Goal: Task Accomplishment & Management: Use online tool/utility

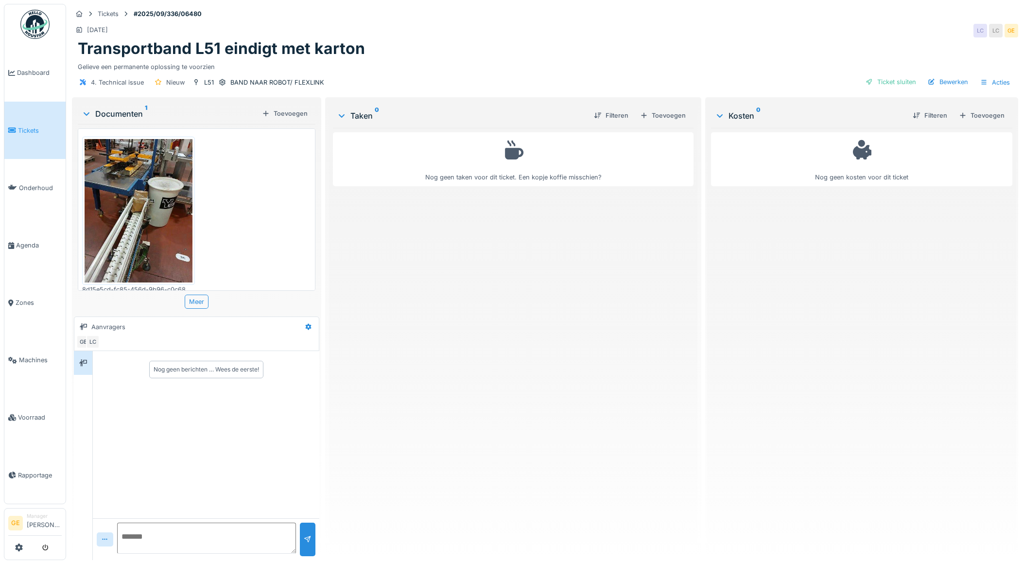
scroll to position [8, 0]
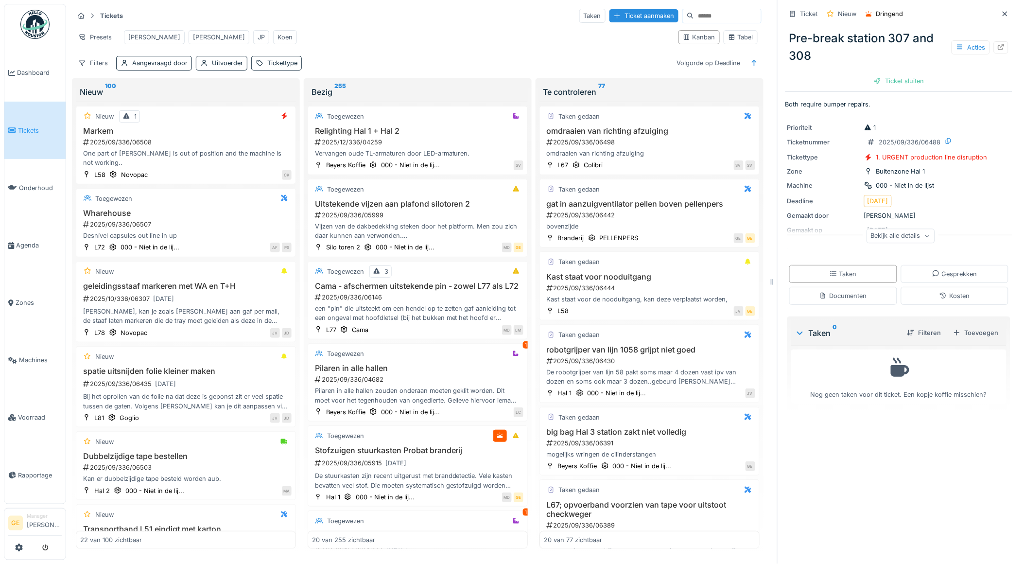
scroll to position [1335, 0]
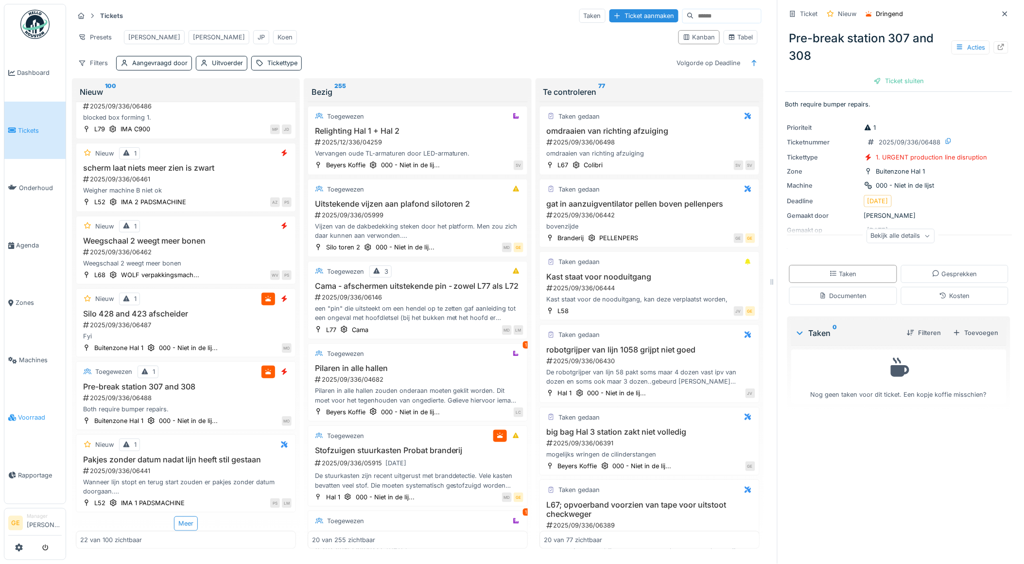
click at [25, 412] on span "Voorraad" at bounding box center [40, 416] width 44 height 9
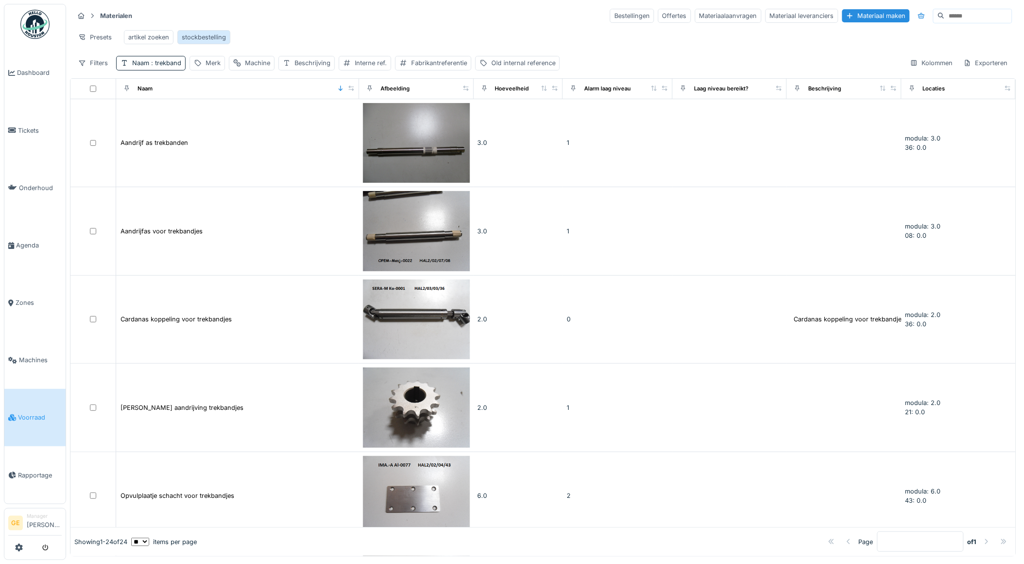
click at [210, 43] on div "stockbestelling" at bounding box center [203, 37] width 53 height 14
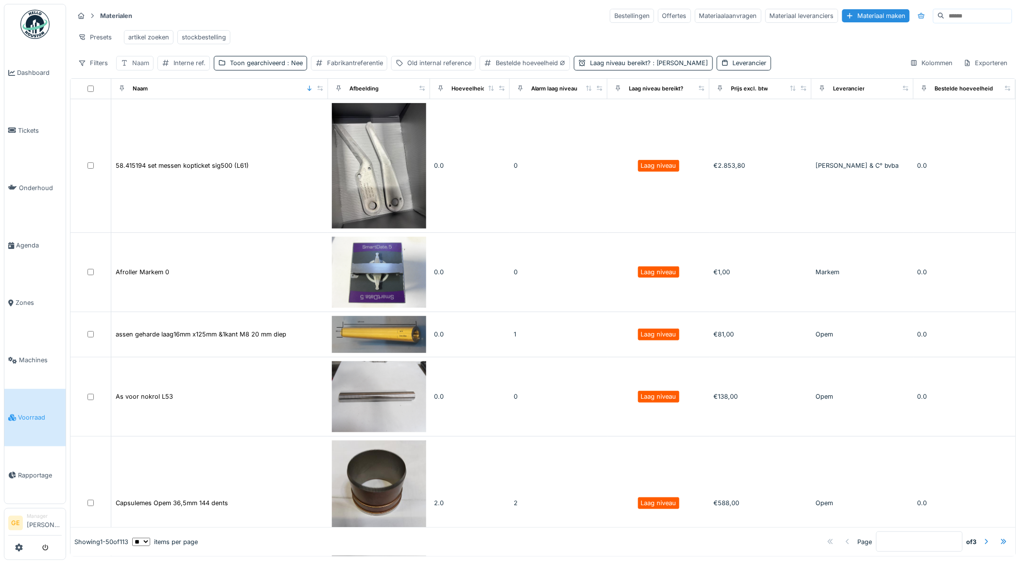
click at [135, 68] on div "Naam" at bounding box center [140, 62] width 17 height 9
click at [156, 118] on input "Naam" at bounding box center [169, 118] width 99 height 20
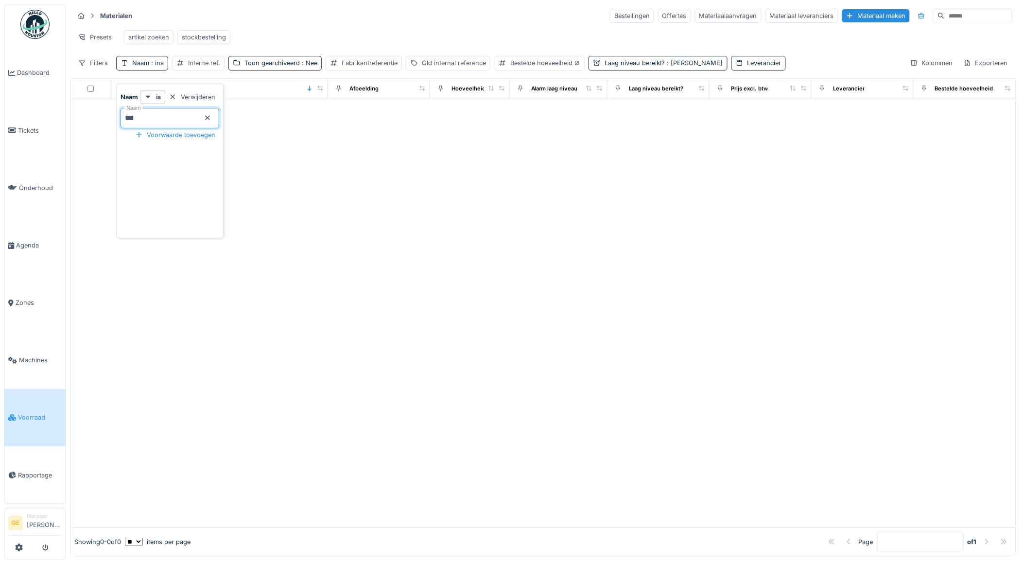
type input "***"
click at [183, 330] on div at bounding box center [542, 313] width 945 height 428
click at [153, 67] on span ": ina" at bounding box center [156, 62] width 15 height 7
click at [156, 113] on input "***" at bounding box center [169, 118] width 99 height 20
type input "*"
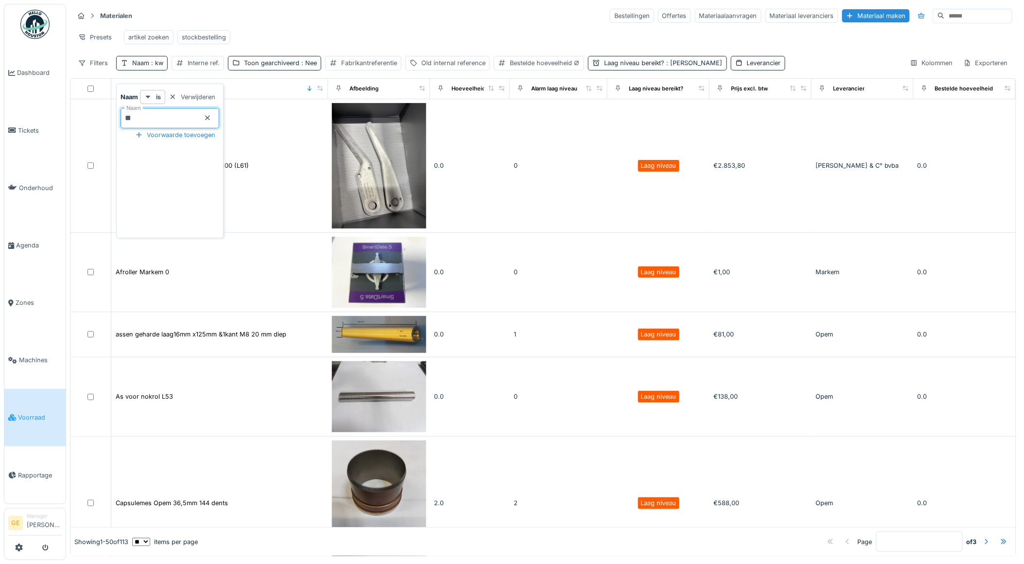
type input "**"
click at [175, 119] on input "**" at bounding box center [169, 118] width 99 height 20
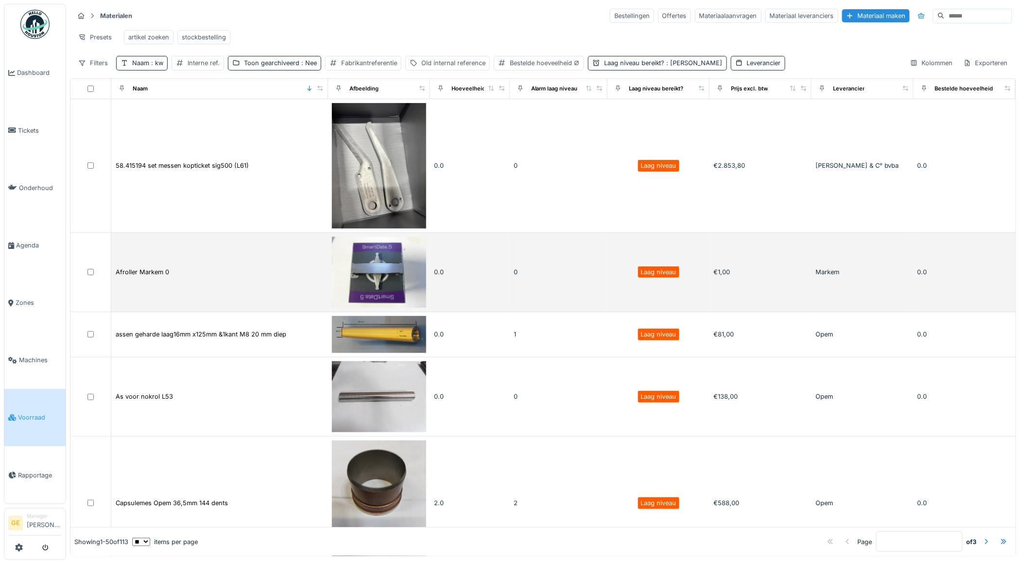
click at [220, 241] on td "Afroller Markem 0" at bounding box center [219, 272] width 217 height 79
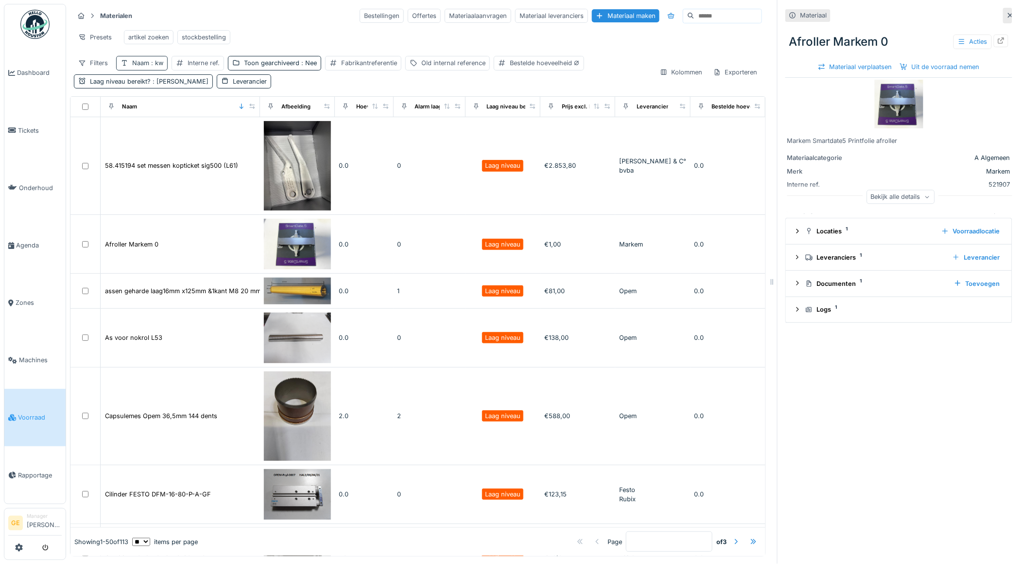
click at [147, 68] on div "Naam : kw" at bounding box center [147, 62] width 31 height 9
click at [180, 118] on input "**" at bounding box center [169, 118] width 99 height 20
type input "****"
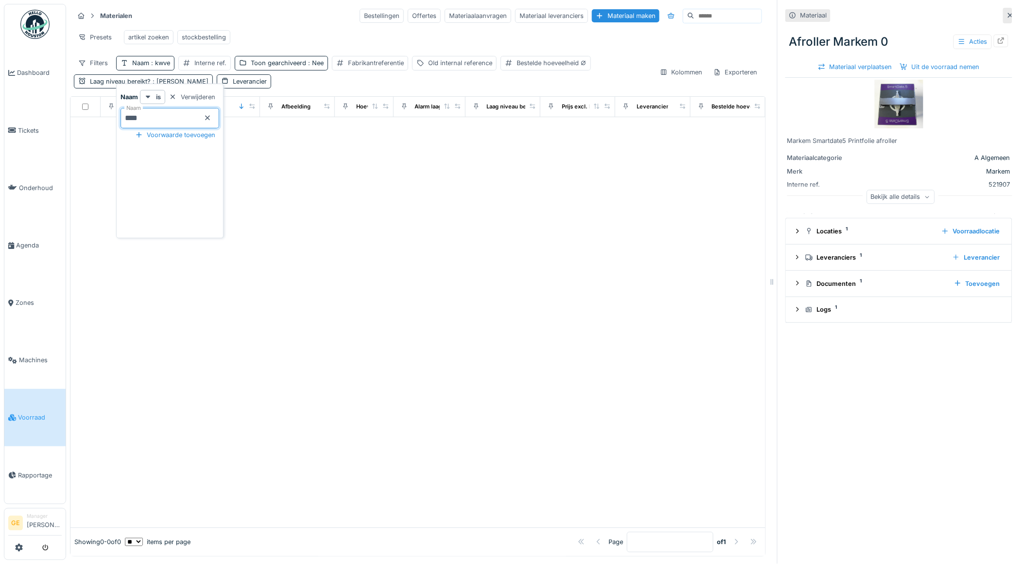
click at [329, 217] on div at bounding box center [417, 322] width 695 height 410
click at [164, 67] on span ": kwve" at bounding box center [159, 62] width 21 height 7
click at [211, 117] on icon at bounding box center [208, 118] width 8 height 6
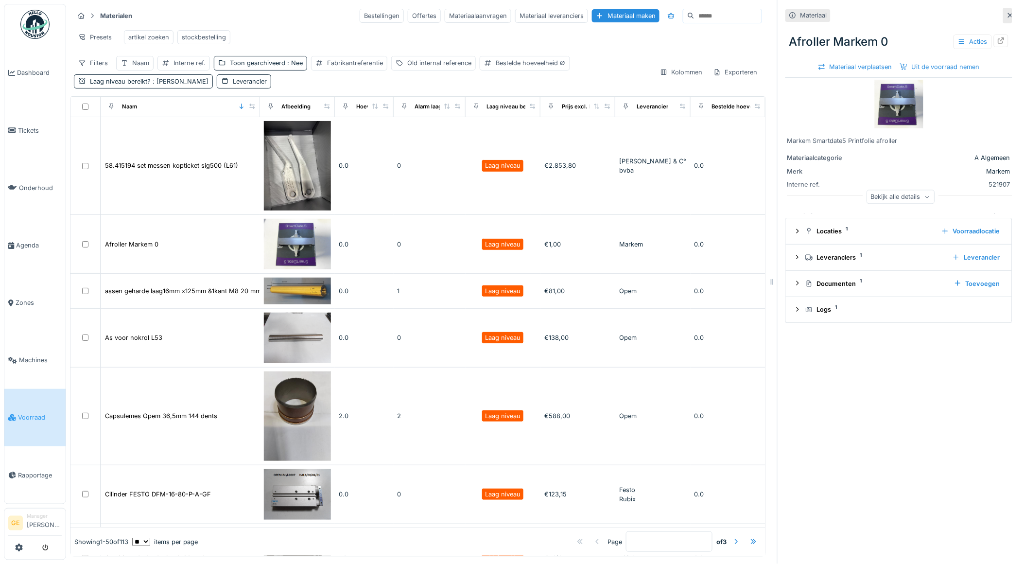
click at [316, 31] on div "Presets artikel zoeken stockbestelling" at bounding box center [418, 37] width 688 height 22
click at [501, 68] on div "Bestelde hoeveelheid" at bounding box center [531, 62] width 70 height 9
click at [625, 97] on div at bounding box center [628, 96] width 8 height 9
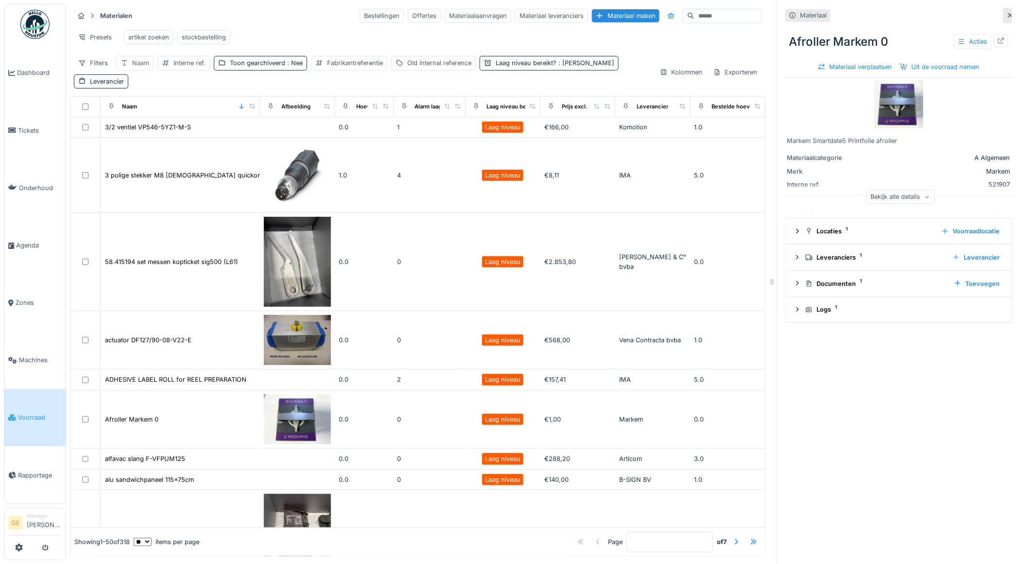
click at [133, 68] on div "Naam" at bounding box center [140, 62] width 17 height 9
click at [149, 119] on label "Naam" at bounding box center [136, 118] width 25 height 12
click at [149, 119] on input "Naam" at bounding box center [169, 118] width 99 height 20
type input "***"
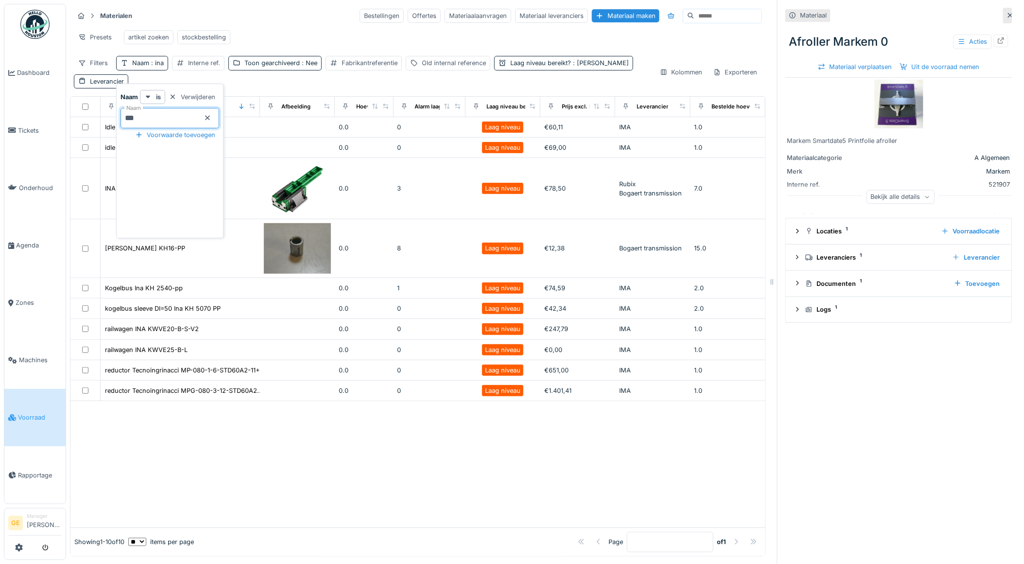
click at [290, 493] on div at bounding box center [417, 464] width 695 height 126
click at [97, 70] on div "Filters" at bounding box center [93, 63] width 38 height 14
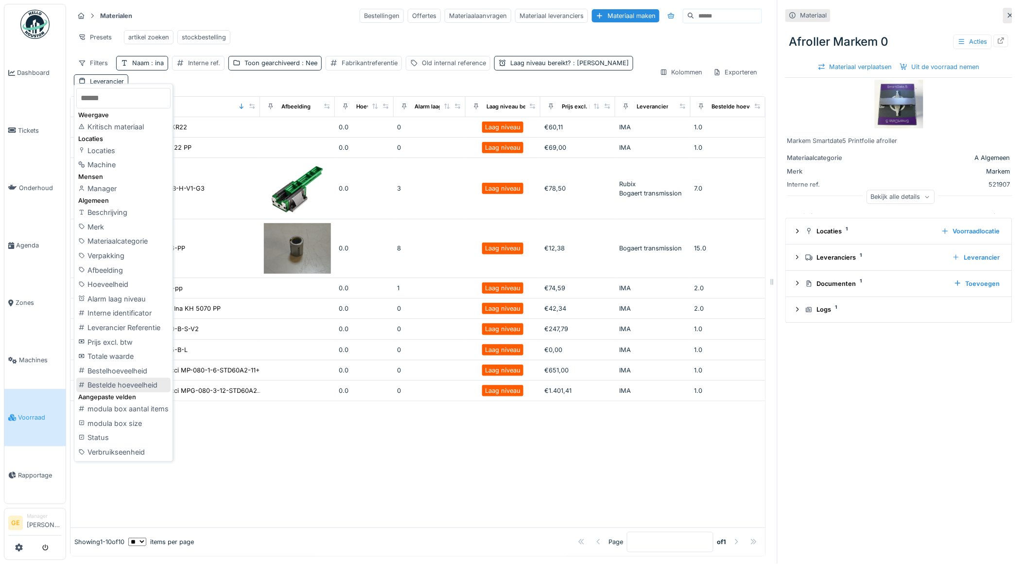
click at [129, 386] on div "Bestelde hoeveelheid" at bounding box center [123, 384] width 94 height 15
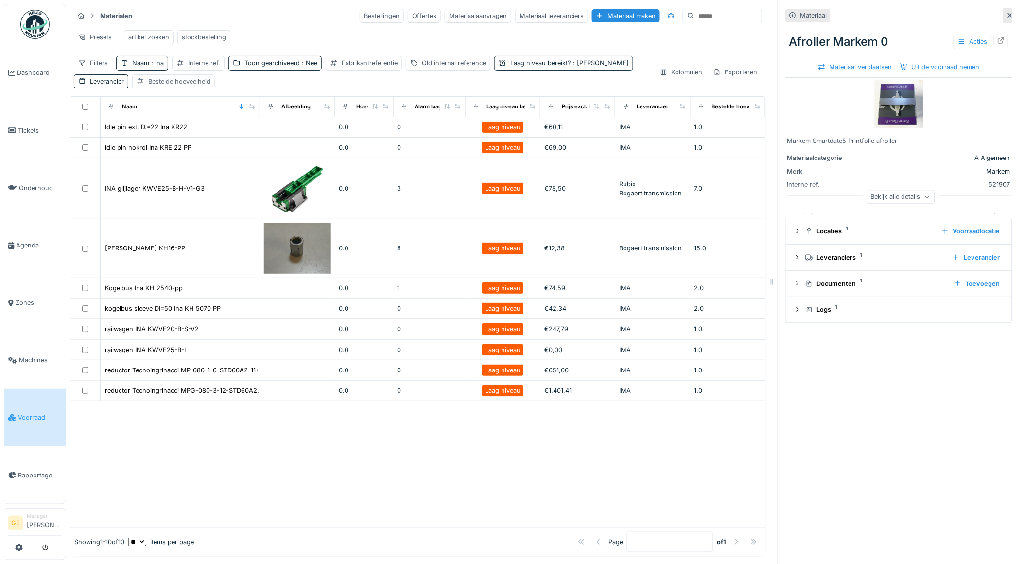
click at [187, 86] on div "Bestelde hoeveelheid" at bounding box center [179, 81] width 62 height 9
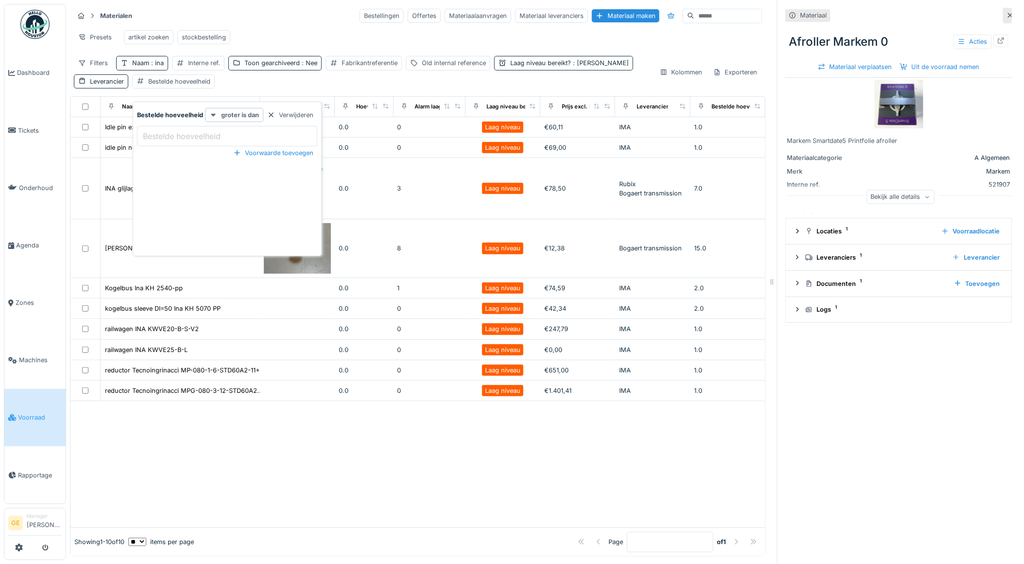
click at [214, 114] on icon at bounding box center [213, 115] width 5 height 3
click at [243, 195] on div "is niet aanwezig" at bounding box center [235, 194] width 57 height 15
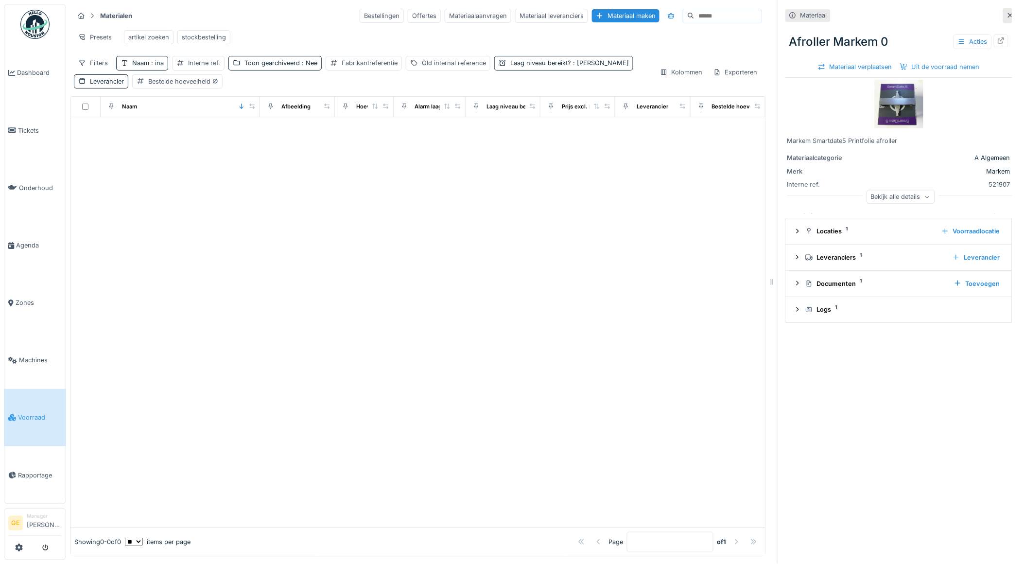
click at [285, 88] on div "Filters Naam : ina Interne ref. Toon gearchiveerd : Nee Fabrikantreferentie Old…" at bounding box center [363, 72] width 578 height 32
click at [193, 86] on div "Bestelde hoeveelheid" at bounding box center [183, 81] width 70 height 9
click at [212, 114] on icon at bounding box center [213, 115] width 5 height 3
click at [284, 115] on div at bounding box center [281, 114] width 8 height 9
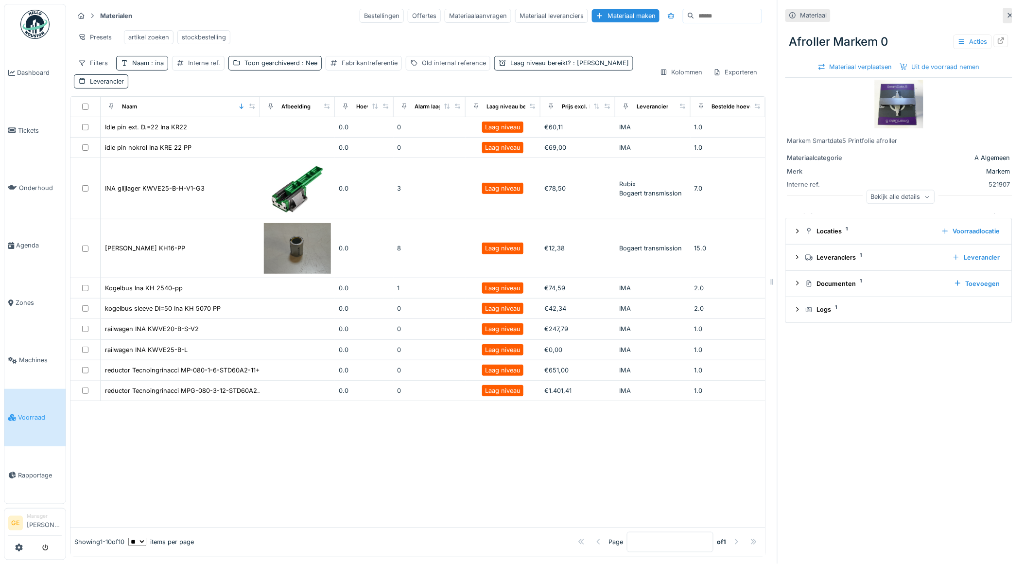
click at [295, 457] on div at bounding box center [417, 464] width 695 height 126
click at [153, 67] on span ": ina" at bounding box center [156, 62] width 15 height 7
click at [211, 120] on icon at bounding box center [208, 118] width 8 height 6
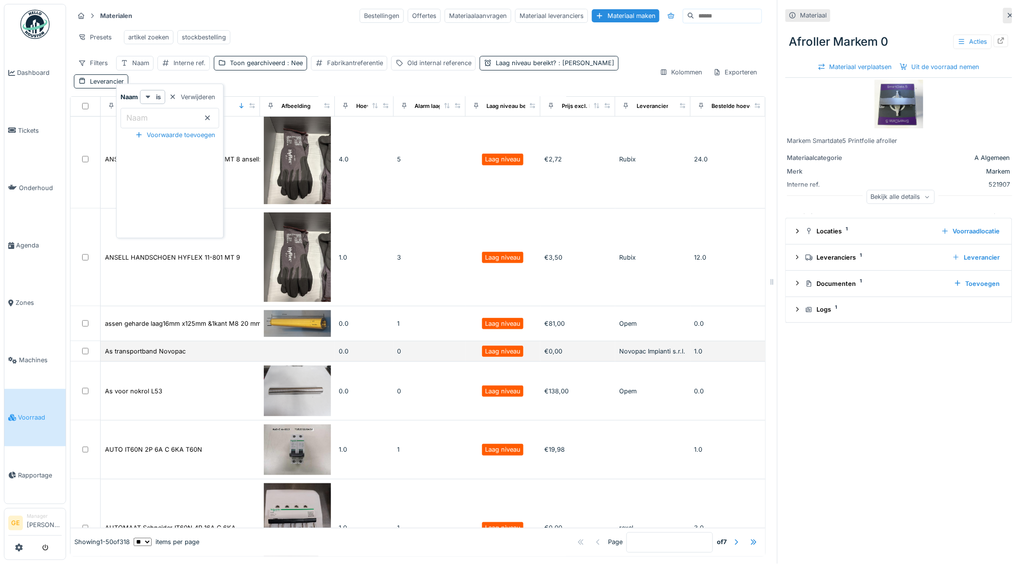
scroll to position [216, 0]
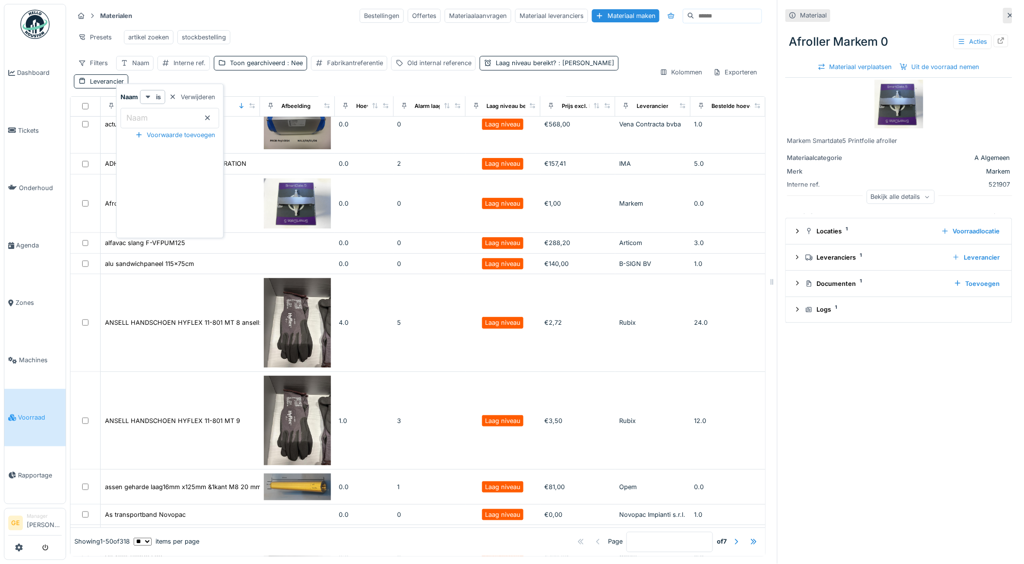
click at [292, 38] on div "Presets artikel zoeken stockbestelling" at bounding box center [418, 37] width 688 height 22
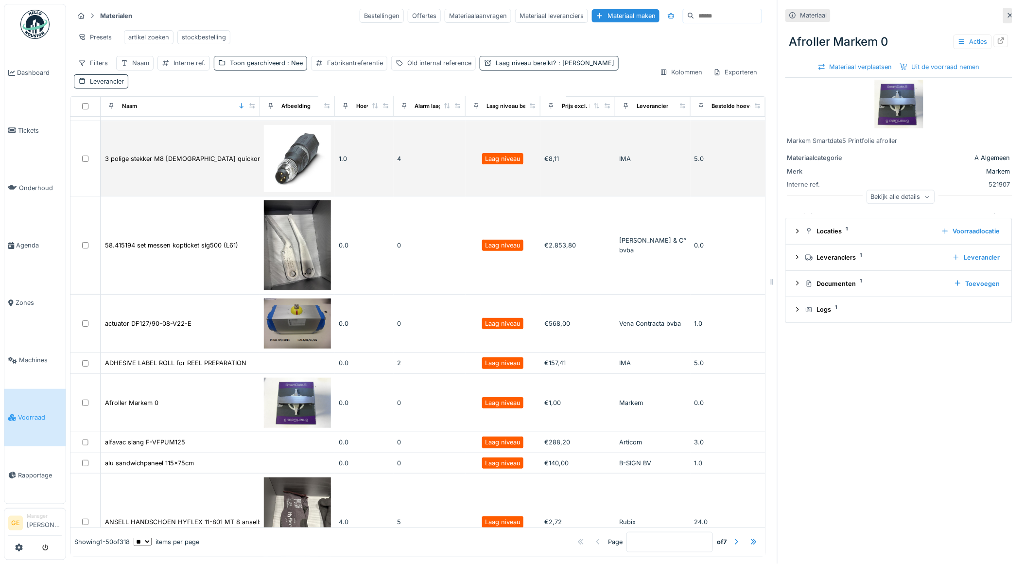
scroll to position [0, 0]
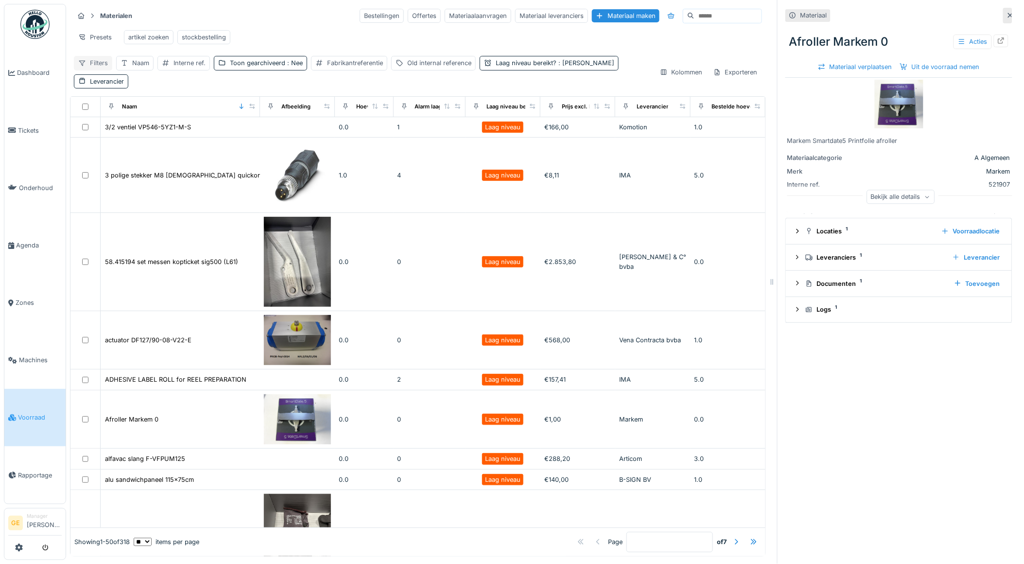
click at [99, 69] on div "Filters" at bounding box center [93, 63] width 38 height 14
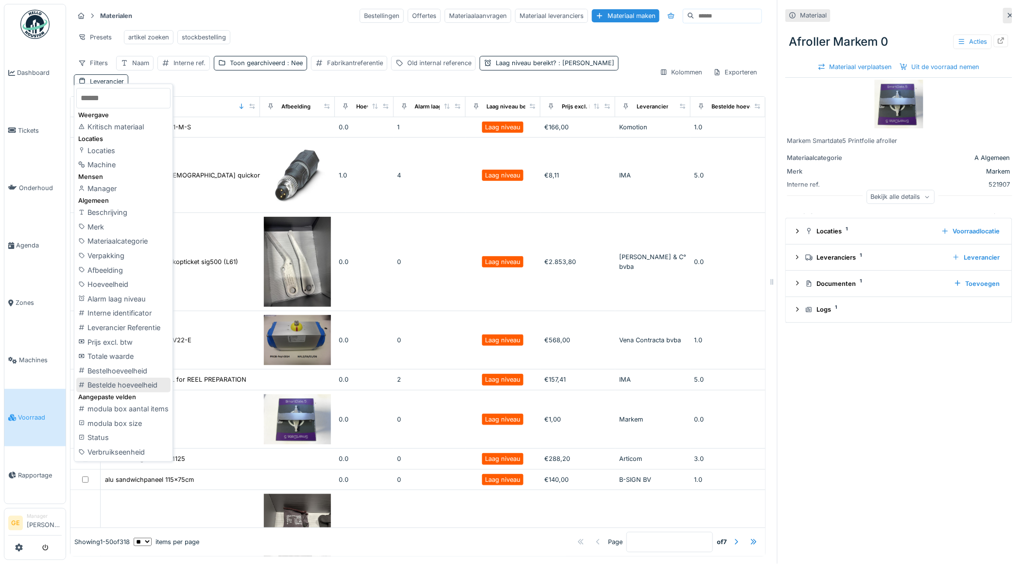
click at [113, 380] on div "Bestelde hoeveelheid" at bounding box center [123, 384] width 94 height 15
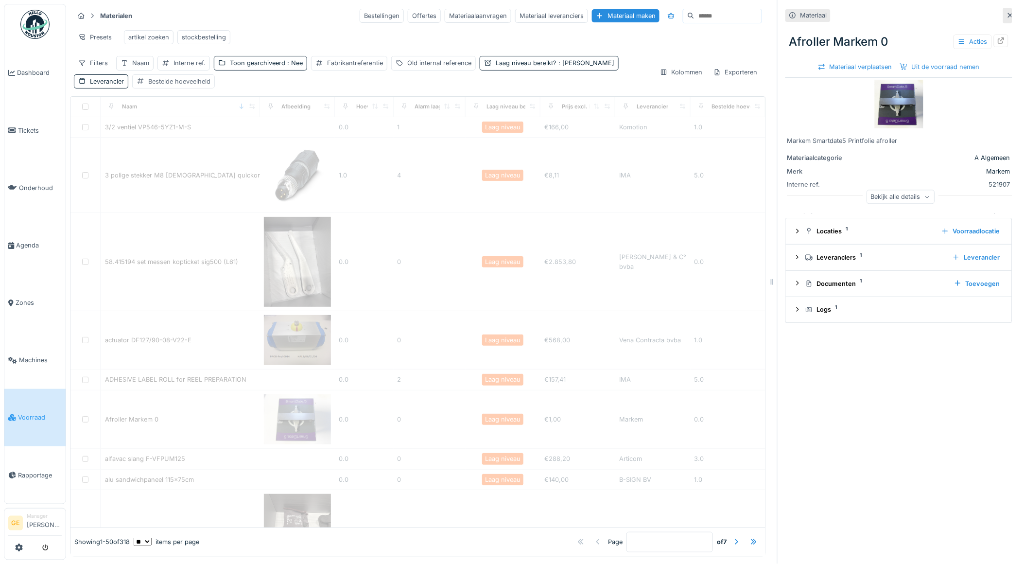
click at [148, 86] on div "Bestelde hoeveelheid" at bounding box center [179, 81] width 62 height 9
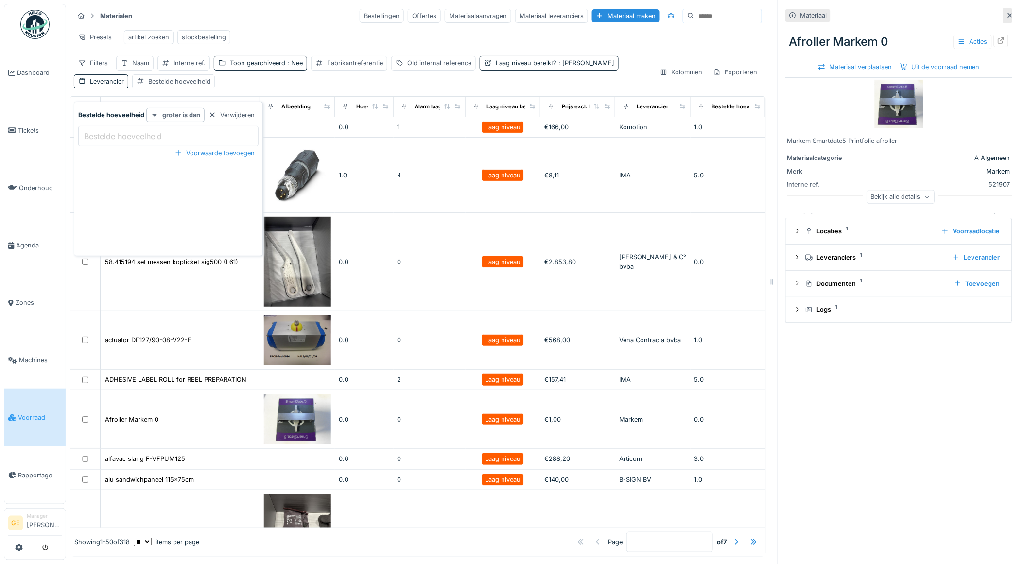
click at [157, 115] on icon at bounding box center [155, 115] width 8 height 6
click at [171, 189] on div "is niet aanwezig" at bounding box center [176, 194] width 57 height 15
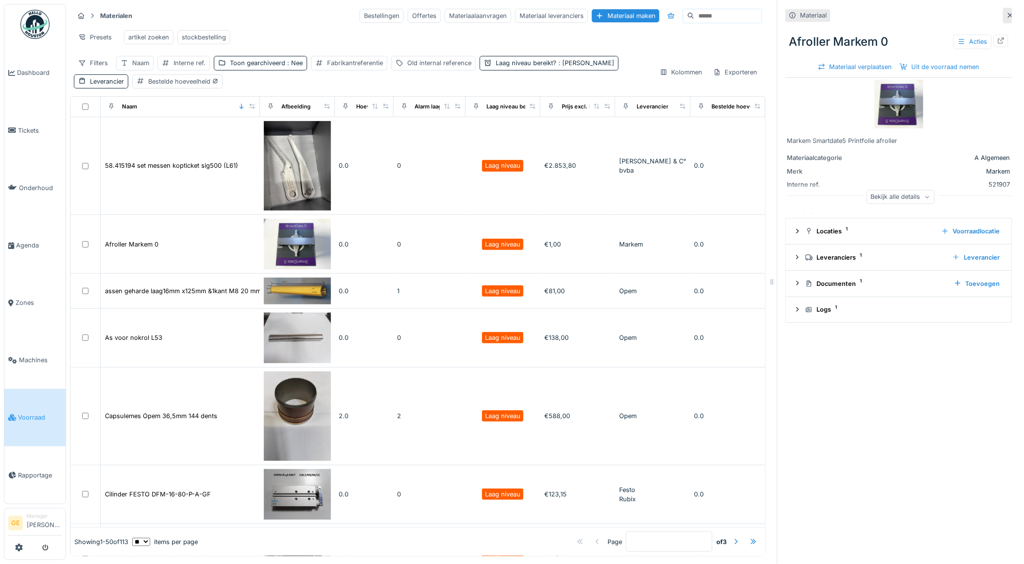
click at [206, 86] on div "Filters Naam Interne ref. Toon gearchiveerd : Nee Fabrikantreferentie Old inter…" at bounding box center [363, 72] width 578 height 32
